Goal: Task Accomplishment & Management: Use online tool/utility

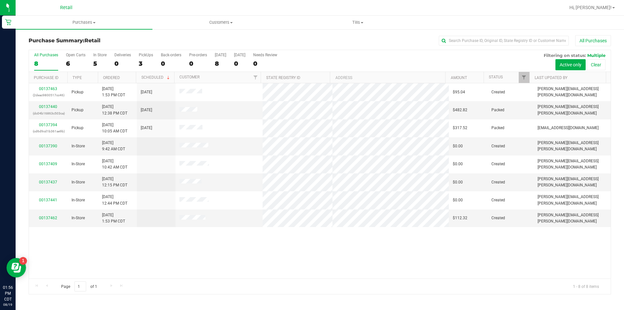
click at [155, 7] on div at bounding box center [340, 7] width 449 height 13
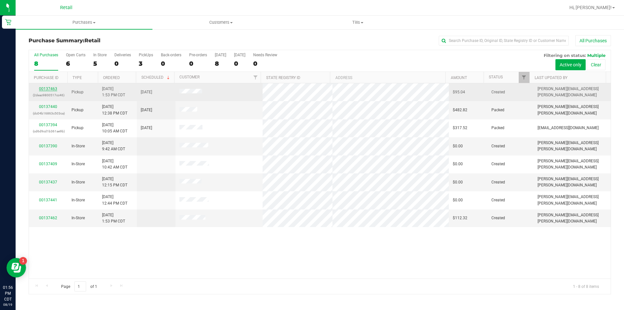
click at [46, 89] on link "00137463" at bounding box center [48, 88] width 18 height 5
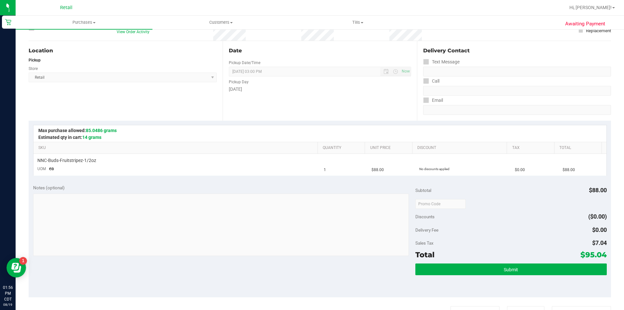
scroll to position [56, 0]
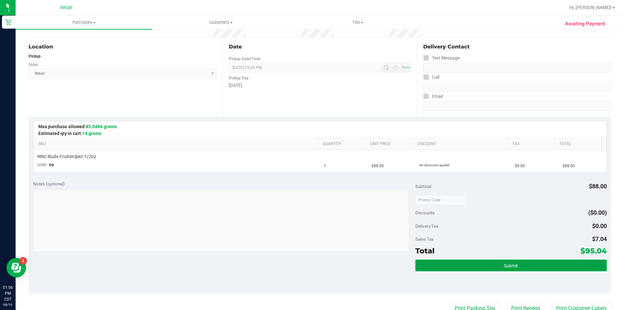
click at [496, 265] on button "Submit" at bounding box center [510, 265] width 191 height 12
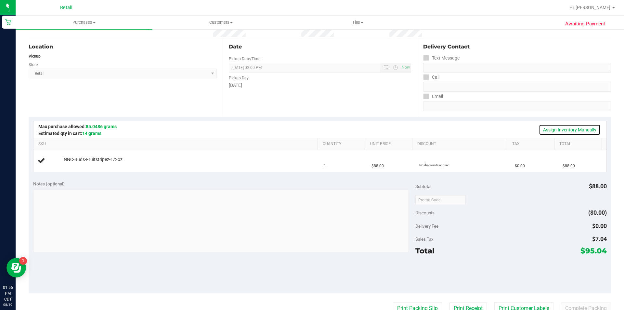
click at [576, 131] on link "Assign Inventory Manually" at bounding box center [570, 129] width 62 height 11
click at [80, 164] on link "Add Package" at bounding box center [75, 163] width 23 height 5
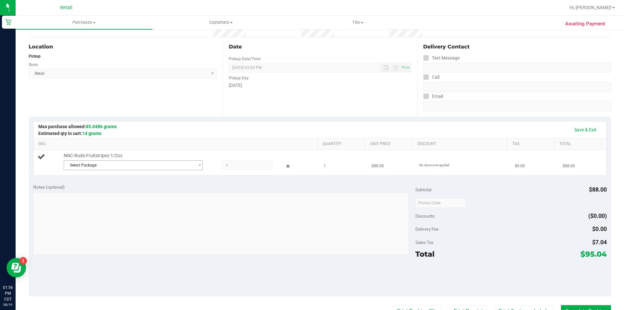
click at [140, 163] on span "Select Package" at bounding box center [129, 164] width 130 height 9
click at [143, 196] on li "SDNNCMF-20250818-002 ( 061825FRSTZ502 )" at bounding box center [132, 191] width 136 height 9
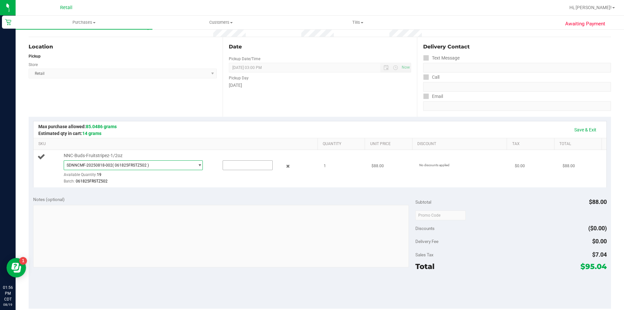
click at [253, 167] on input "text" at bounding box center [247, 164] width 49 height 9
type input "1"
type input "1.0000"
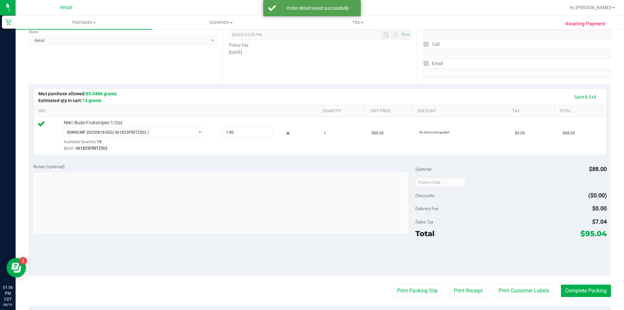
scroll to position [89, 0]
click at [506, 295] on button "Print Customer Labels" at bounding box center [523, 290] width 59 height 12
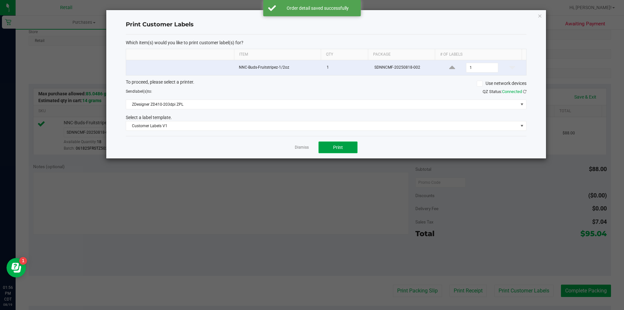
click at [337, 151] on button "Print" at bounding box center [337, 147] width 39 height 12
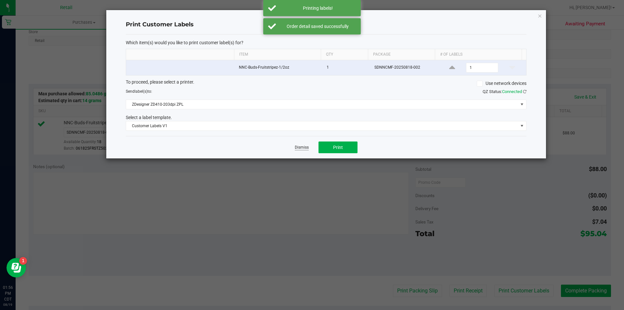
click at [300, 146] on link "Dismiss" at bounding box center [302, 148] width 14 height 6
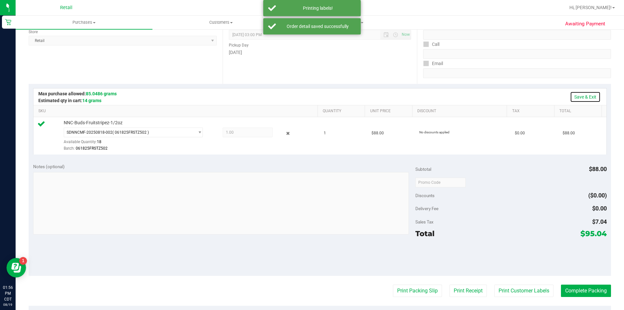
click at [584, 97] on link "Save & Exit" at bounding box center [585, 96] width 31 height 11
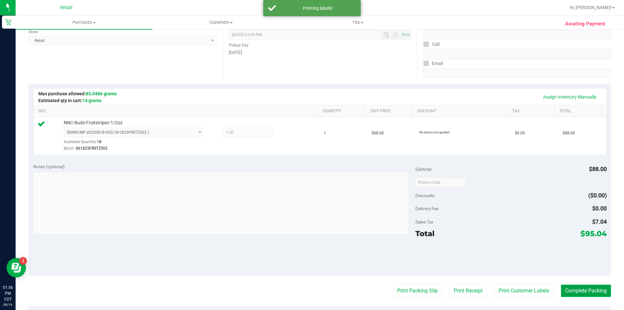
click at [582, 295] on button "Complete Packing" at bounding box center [586, 290] width 50 height 12
